Goal: Task Accomplishment & Management: Use online tool/utility

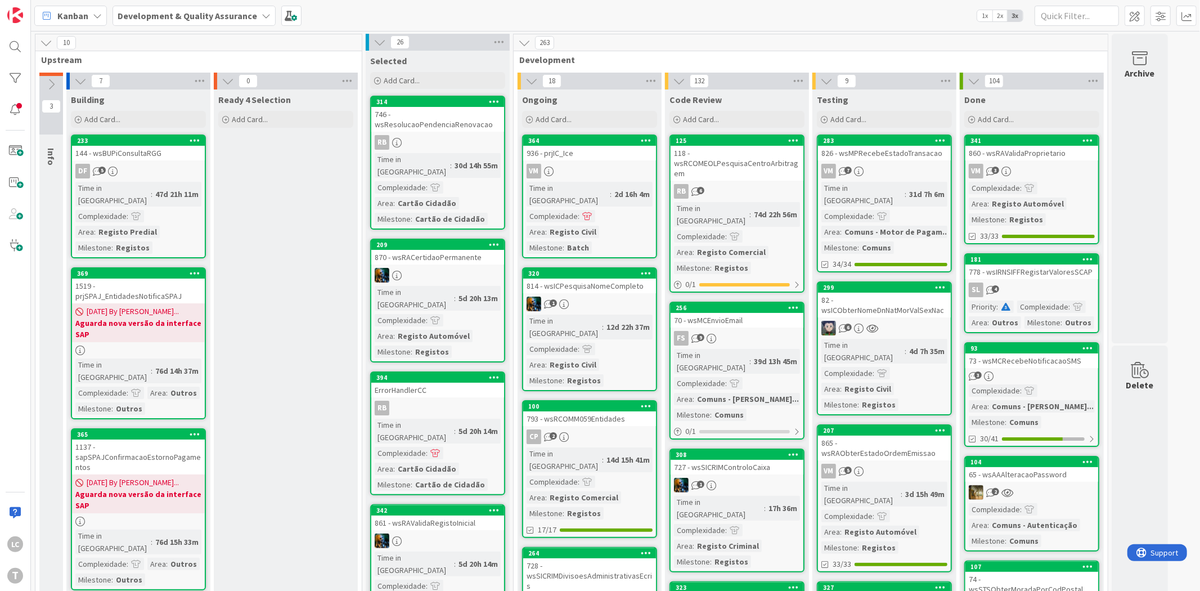
scroll to position [187, 0]
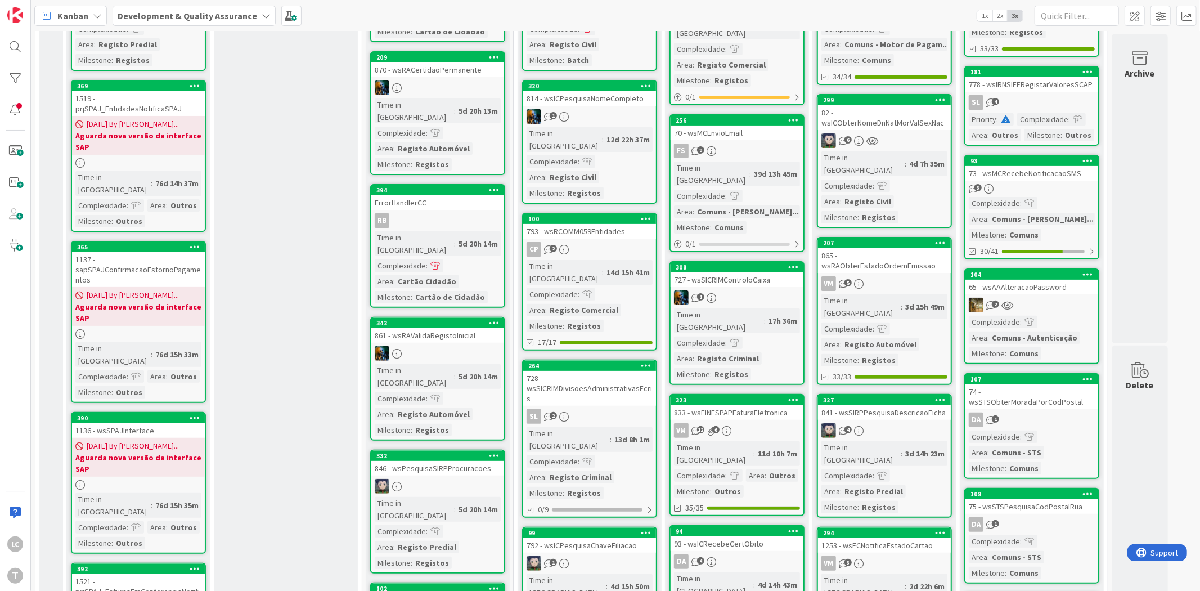
click at [892, 105] on div "82 - wsICObterNomeDnNatMorValSexNac" at bounding box center [884, 117] width 133 height 25
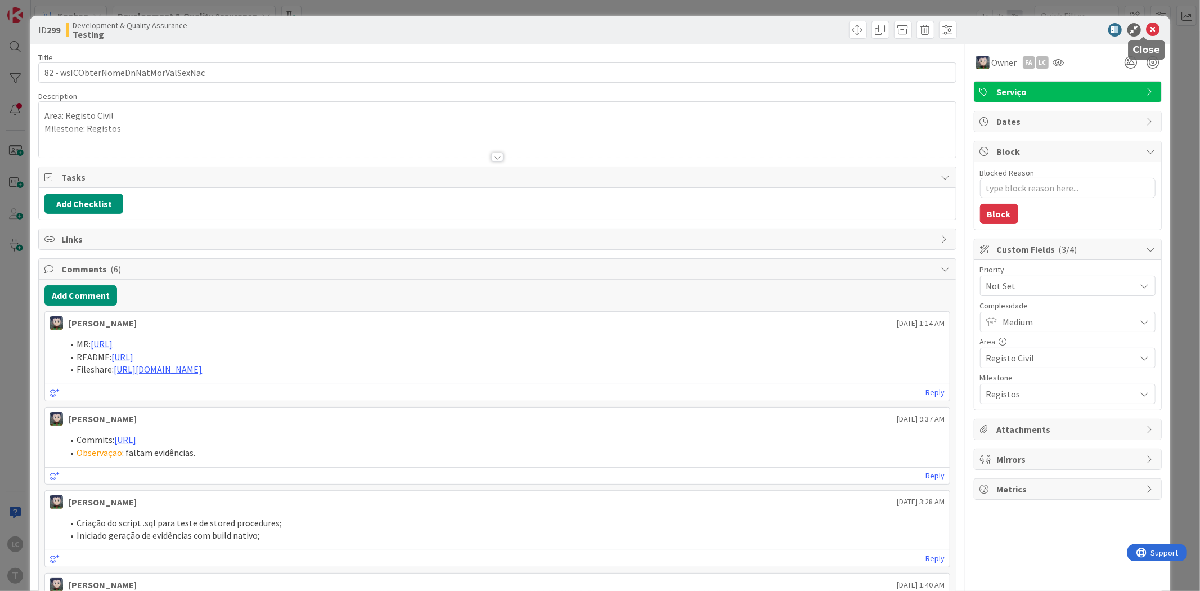
click at [1147, 31] on icon at bounding box center [1154, 30] width 14 height 14
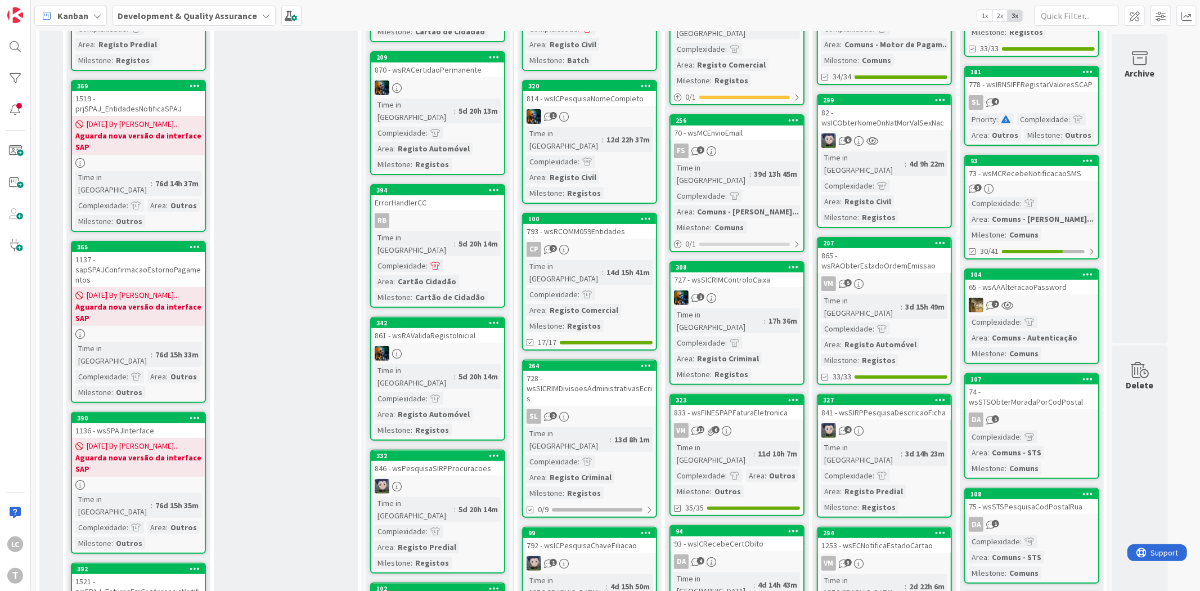
click at [906, 248] on div "865 - wsRAObterEstadoOrdemEmissao" at bounding box center [884, 260] width 133 height 25
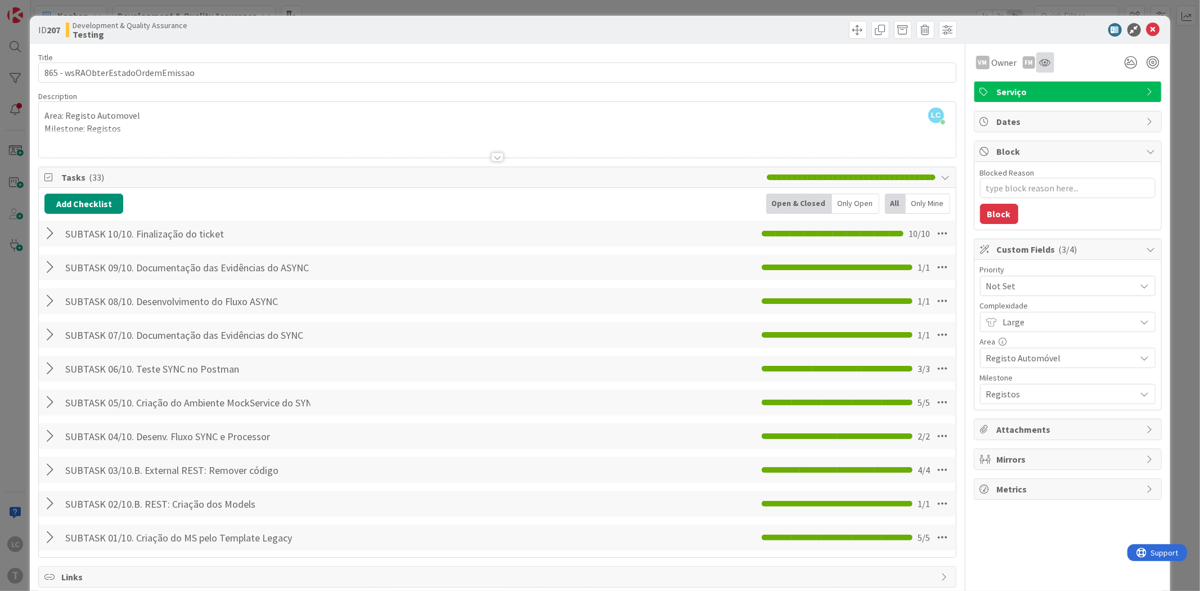
click at [1041, 66] on div at bounding box center [1045, 62] width 18 height 20
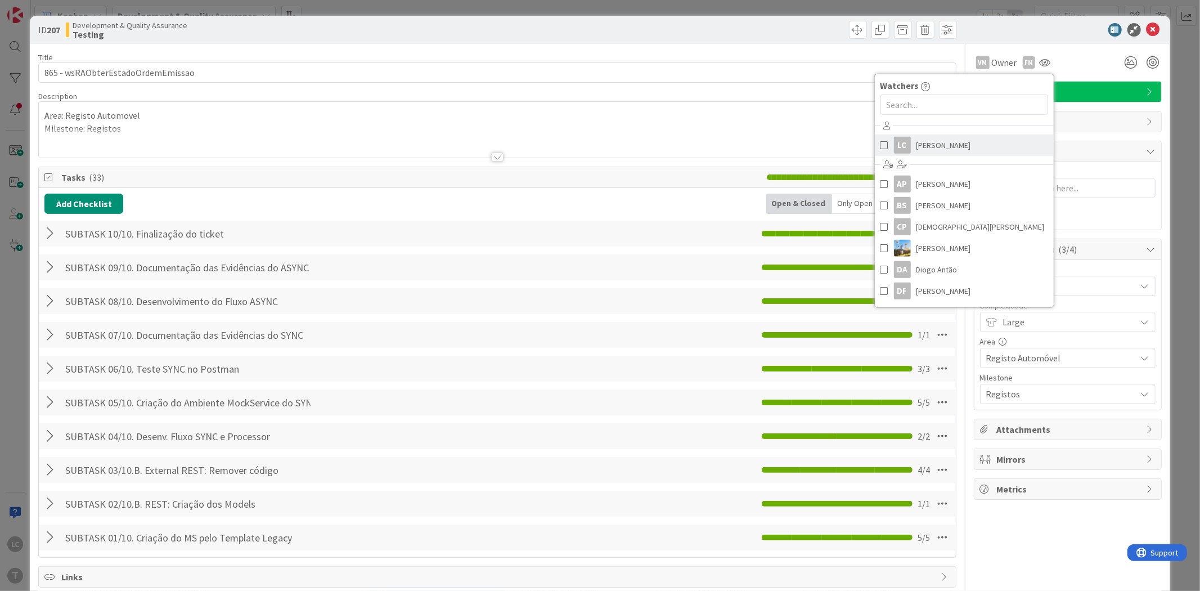
click at [943, 148] on span "[PERSON_NAME]" at bounding box center [944, 145] width 55 height 17
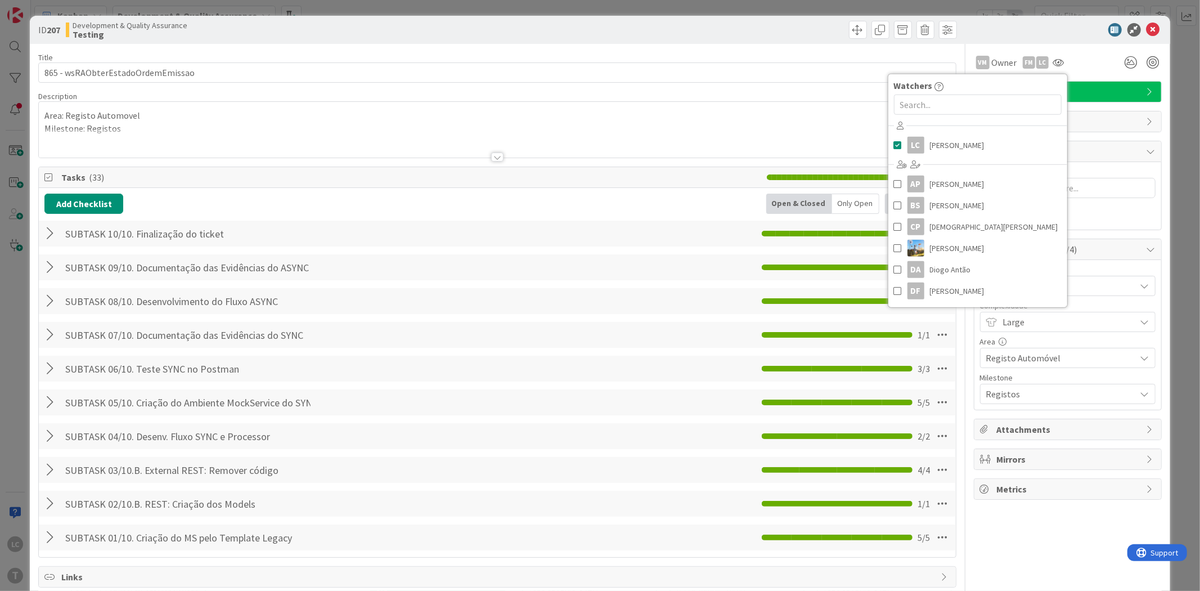
click at [1081, 65] on div "VM Owner FM LC Watchers LC [PERSON_NAME] [PERSON_NAME] [PERSON_NAME] [PERSON_NA…" at bounding box center [1068, 62] width 188 height 20
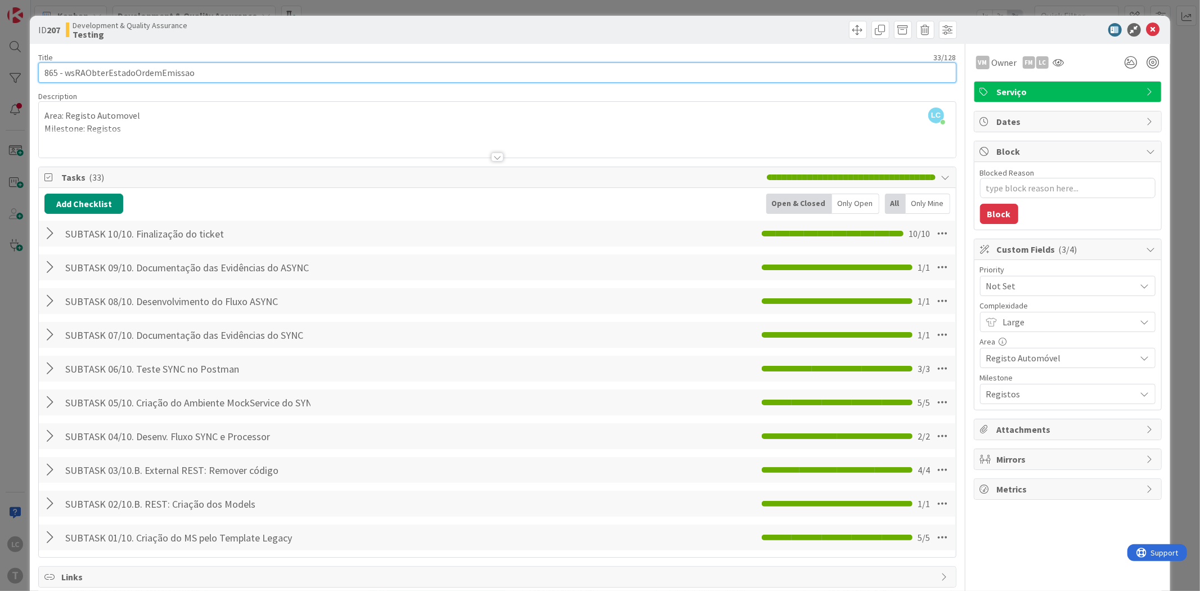
click at [134, 77] on input "865 - wsRAObterEstadoOrdemEmissao" at bounding box center [497, 72] width 918 height 20
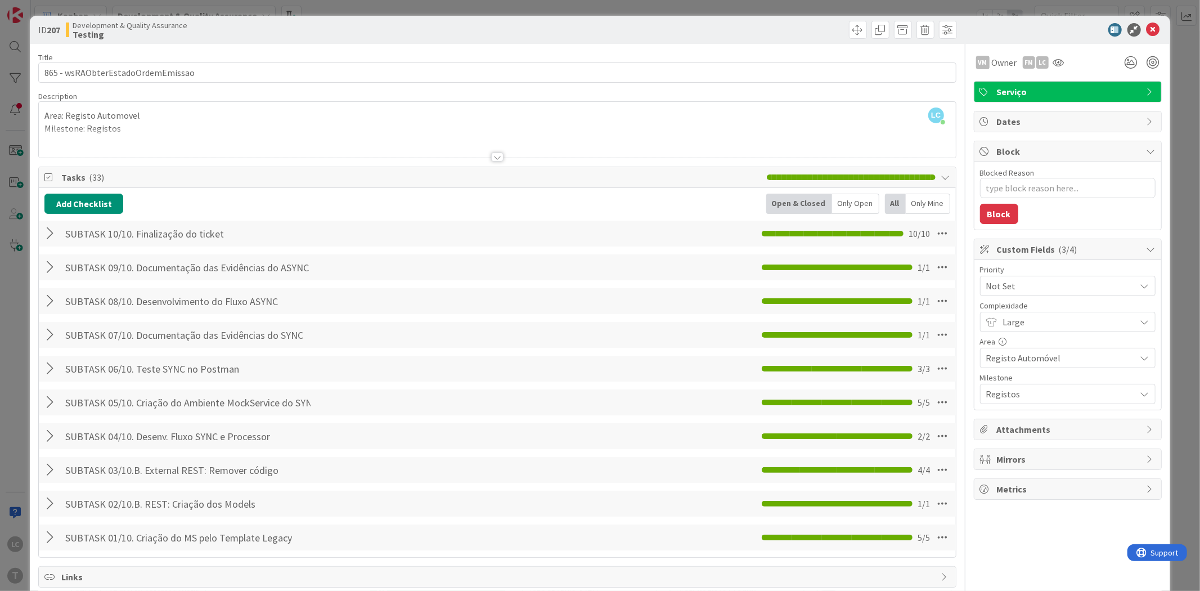
type textarea "x"
